Goal: Task Accomplishment & Management: Complete application form

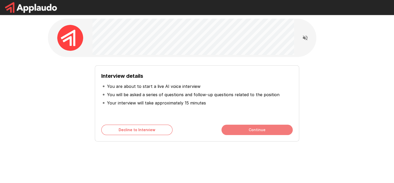
click at [258, 128] on button "Continue" at bounding box center [256, 130] width 71 height 10
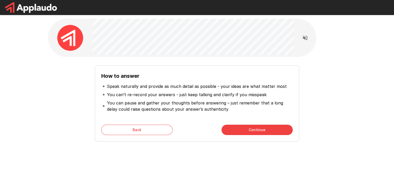
click at [258, 128] on button "Continue" at bounding box center [256, 130] width 71 height 10
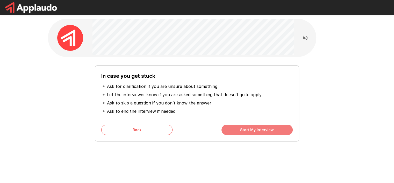
click at [258, 128] on button "Start My Interview" at bounding box center [256, 130] width 71 height 10
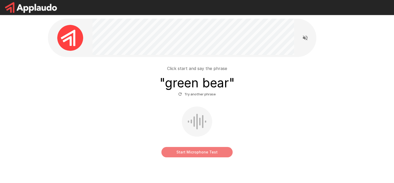
click at [187, 155] on button "Start Microphone Test" at bounding box center [196, 152] width 71 height 10
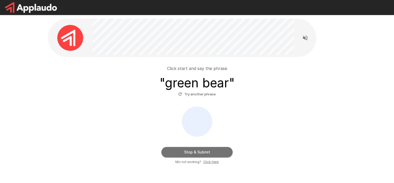
click at [187, 155] on button "Stop & Submit" at bounding box center [196, 152] width 71 height 10
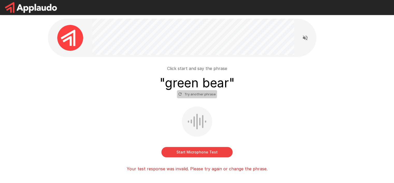
click at [190, 92] on button "Try another phrase" at bounding box center [197, 94] width 40 height 8
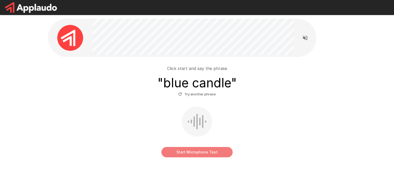
click at [202, 155] on button "Start Microphone Test" at bounding box center [196, 152] width 71 height 10
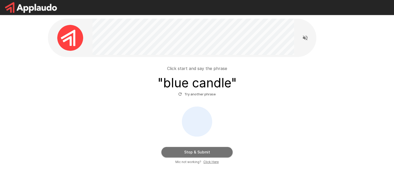
click at [202, 155] on button "Stop & Submit" at bounding box center [196, 152] width 71 height 10
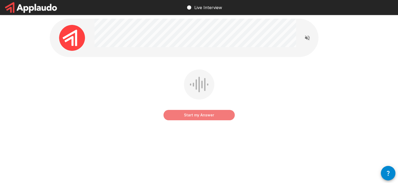
click at [186, 115] on button "Start my Answer" at bounding box center [198, 115] width 71 height 10
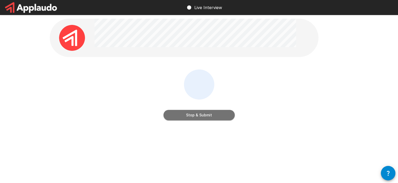
click at [186, 115] on button "Stop & Submit" at bounding box center [198, 115] width 71 height 10
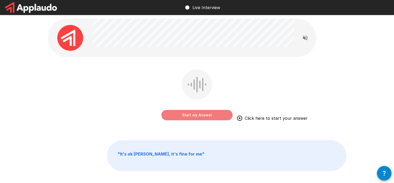
click at [195, 119] on button "Start my Answer" at bounding box center [196, 115] width 71 height 10
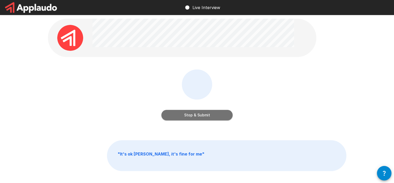
click at [195, 119] on button "Stop & Submit" at bounding box center [196, 115] width 71 height 10
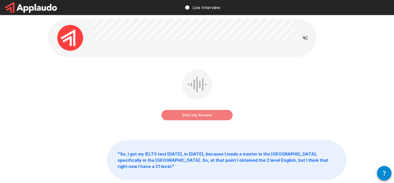
click at [189, 114] on button "Start my Answer" at bounding box center [196, 115] width 71 height 10
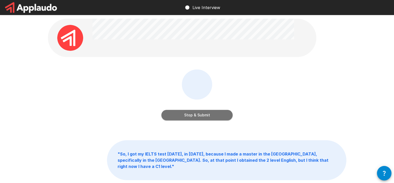
click at [189, 114] on button "Stop & Submit" at bounding box center [196, 115] width 71 height 10
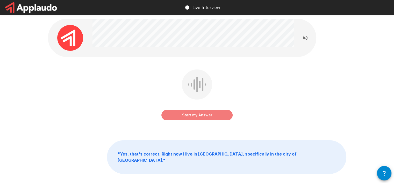
click at [198, 117] on button "Start my Answer" at bounding box center [196, 115] width 71 height 10
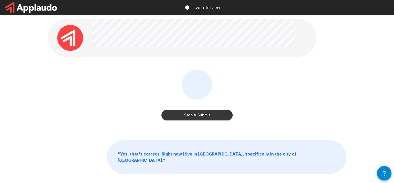
click at [198, 117] on button "Stop & Submit" at bounding box center [196, 115] width 71 height 10
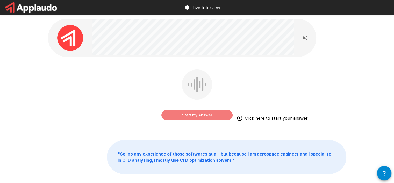
click at [198, 117] on button "Start my Answer" at bounding box center [196, 115] width 71 height 10
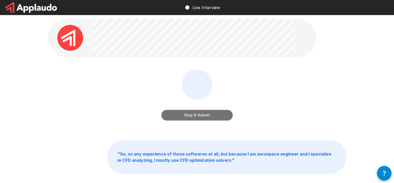
click at [198, 117] on button "Stop & Submit" at bounding box center [196, 115] width 71 height 10
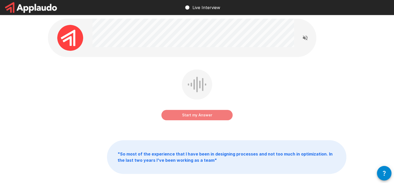
click at [198, 117] on button "Start my Answer" at bounding box center [196, 115] width 71 height 10
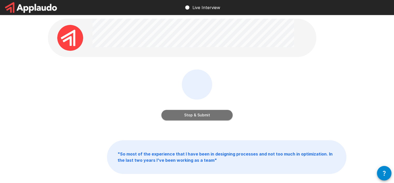
click at [198, 117] on button "Stop & Submit" at bounding box center [196, 115] width 71 height 10
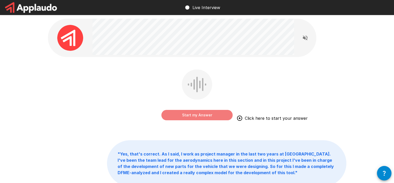
click at [198, 117] on button "Start my Answer" at bounding box center [196, 115] width 71 height 10
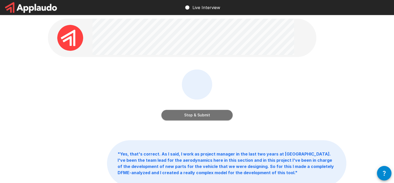
click at [198, 117] on button "Stop & Submit" at bounding box center [196, 115] width 71 height 10
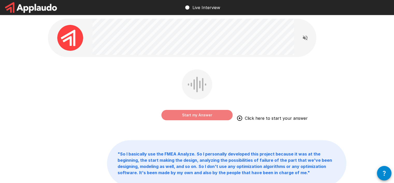
click at [198, 117] on button "Start my Answer" at bounding box center [196, 115] width 71 height 10
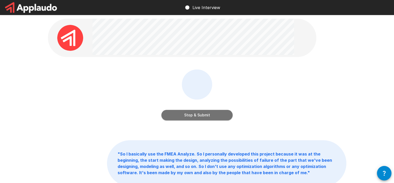
click at [198, 117] on button "Stop & Submit" at bounding box center [196, 115] width 71 height 10
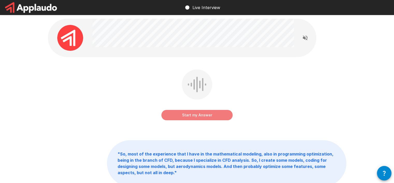
click at [198, 117] on button "Start my Answer" at bounding box center [196, 115] width 71 height 10
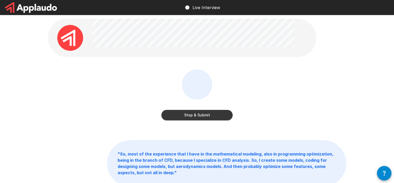
click at [198, 117] on button "Stop & Submit" at bounding box center [196, 115] width 71 height 10
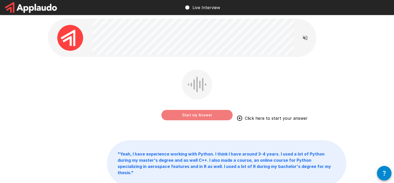
click at [198, 117] on button "Start my Answer" at bounding box center [196, 115] width 71 height 10
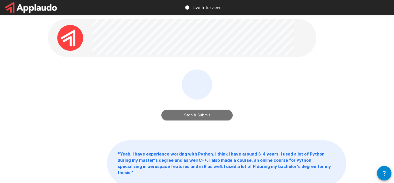
click at [198, 117] on button "Stop & Submit" at bounding box center [196, 115] width 71 height 10
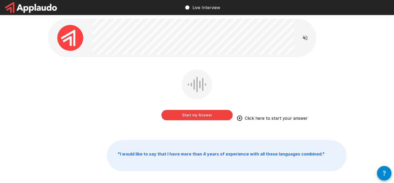
click at [198, 117] on button "Start my Answer" at bounding box center [196, 115] width 71 height 10
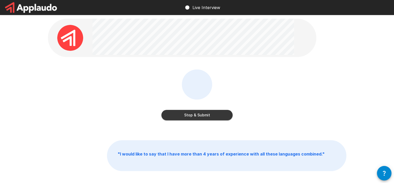
click at [198, 117] on button "Stop & Submit" at bounding box center [196, 115] width 71 height 10
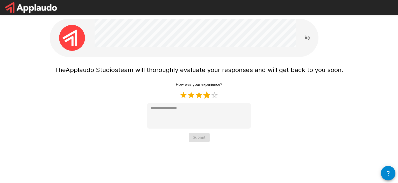
click at [208, 95] on label "4 Stars" at bounding box center [207, 95] width 8 height 8
click at [213, 95] on label "5 Stars" at bounding box center [215, 95] width 8 height 8
type textarea "*"
click at [192, 134] on button "Submit" at bounding box center [199, 138] width 21 height 10
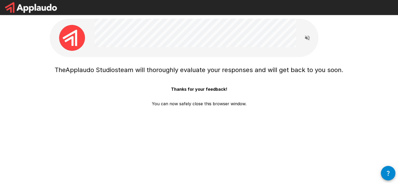
click at [120, 57] on div "The Applaudo Studios team will thoroughly evaluate your responses and will get …" at bounding box center [199, 81] width 311 height 163
